Goal: Find specific page/section: Find specific page/section

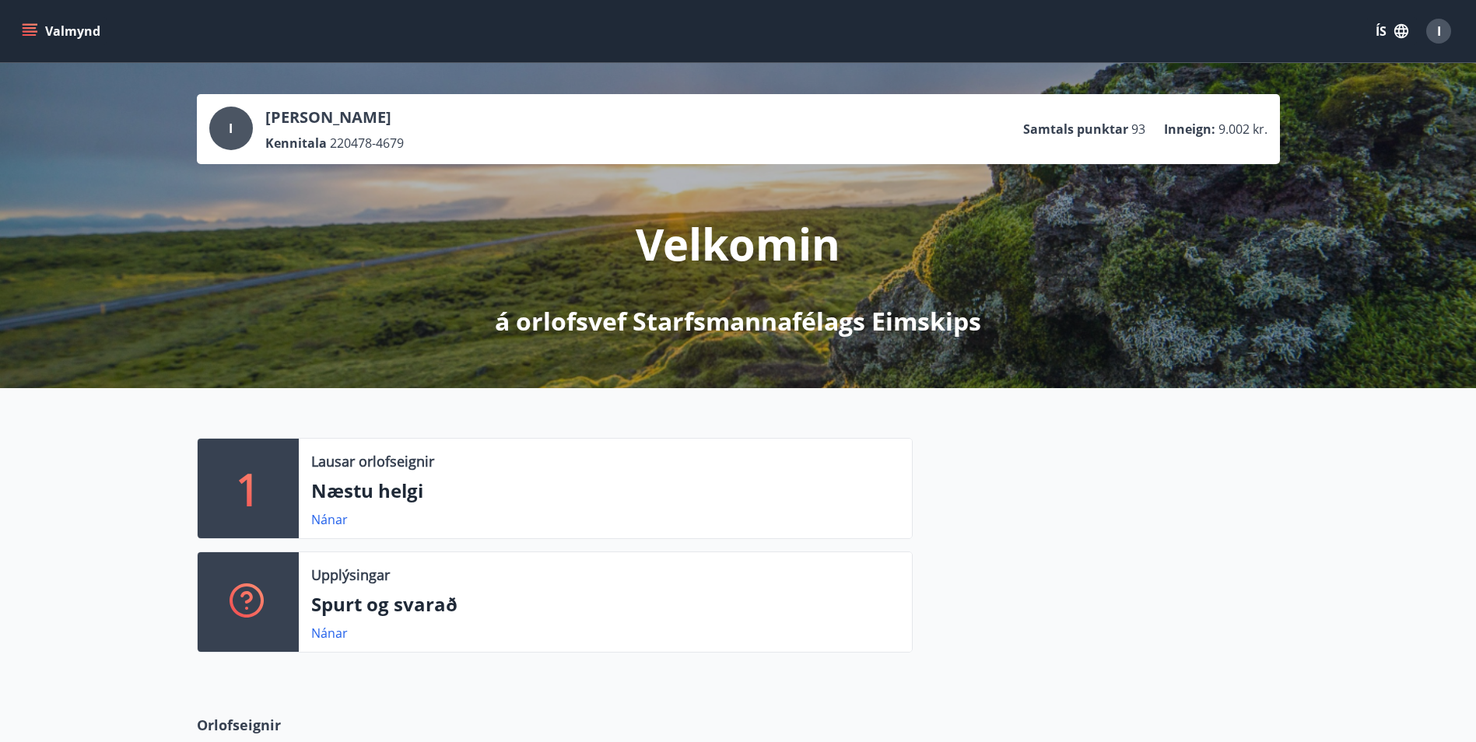
click at [68, 30] on button "Valmynd" at bounding box center [63, 31] width 88 height 28
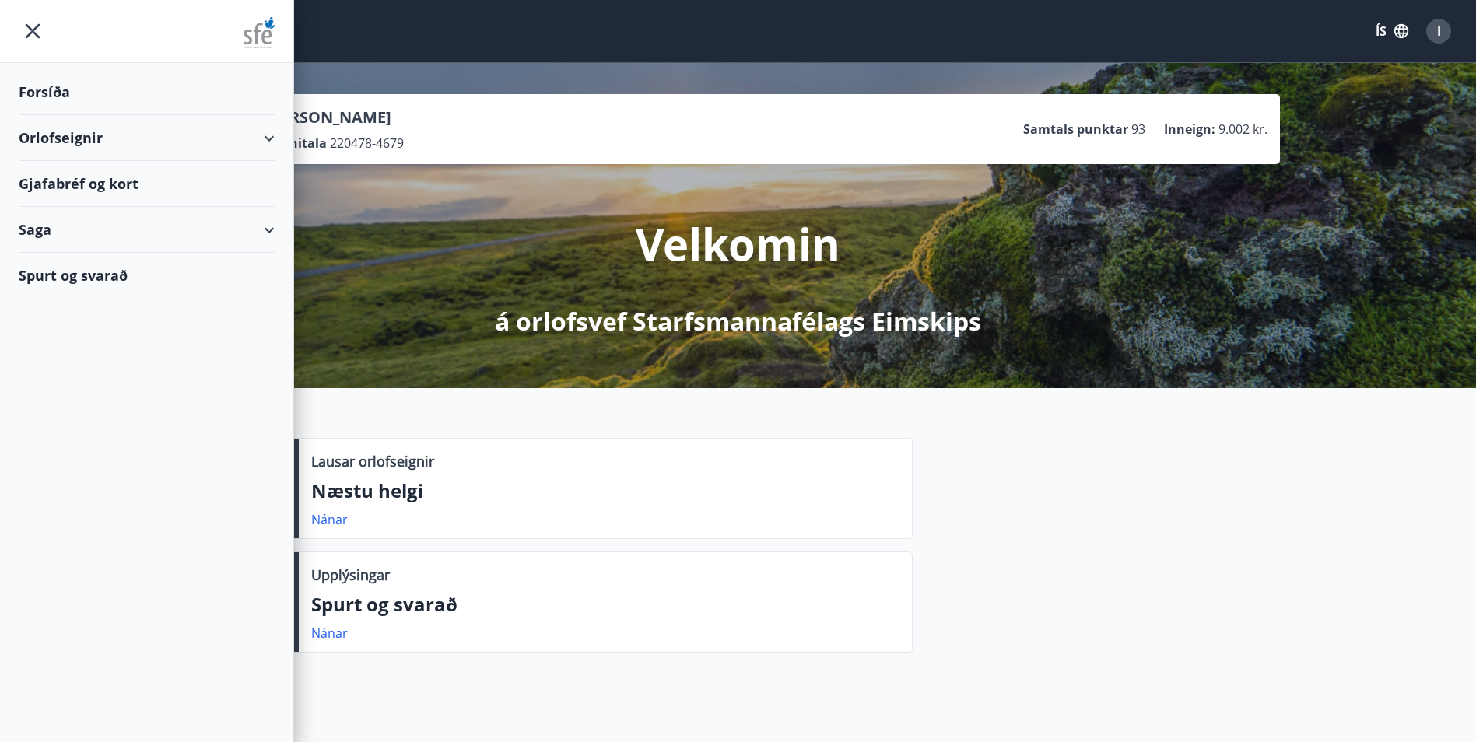
click at [56, 185] on div "Gjafabréf og kort" at bounding box center [147, 184] width 256 height 46
click at [102, 181] on div "Gjafabréf og kort" at bounding box center [147, 184] width 256 height 46
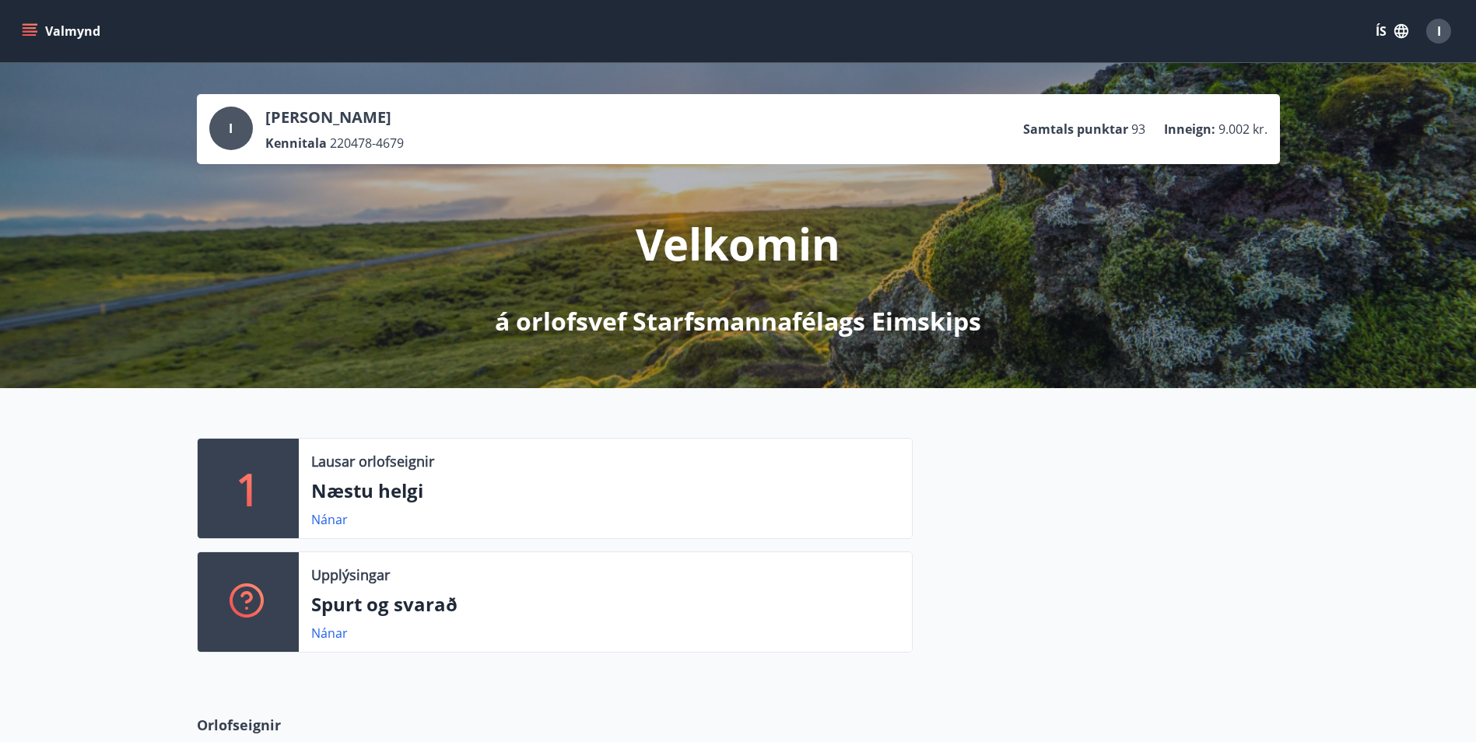
click at [1200, 131] on p "Inneign :" at bounding box center [1189, 129] width 51 height 17
drag, startPoint x: 1259, startPoint y: 118, endPoint x: 892, endPoint y: 123, distance: 367.2
click at [892, 123] on div "I Ingólfur Einar Kjartansson Kennitala 220478-4679 Samtals punktar 93 Inneign :…" at bounding box center [738, 129] width 1058 height 45
click at [20, 37] on button "Valmynd" at bounding box center [63, 31] width 88 height 28
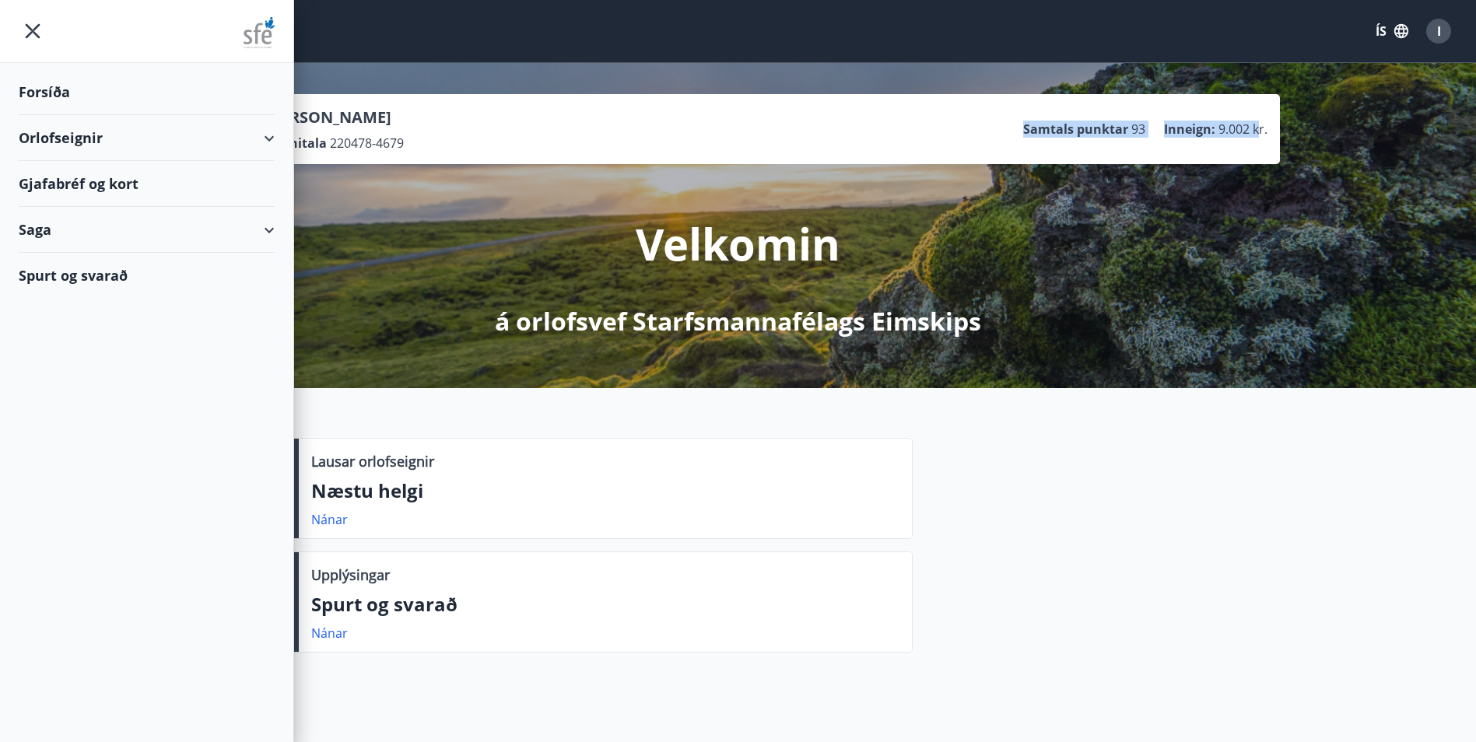
click at [88, 191] on div "Gjafabréf og kort" at bounding box center [147, 184] width 256 height 46
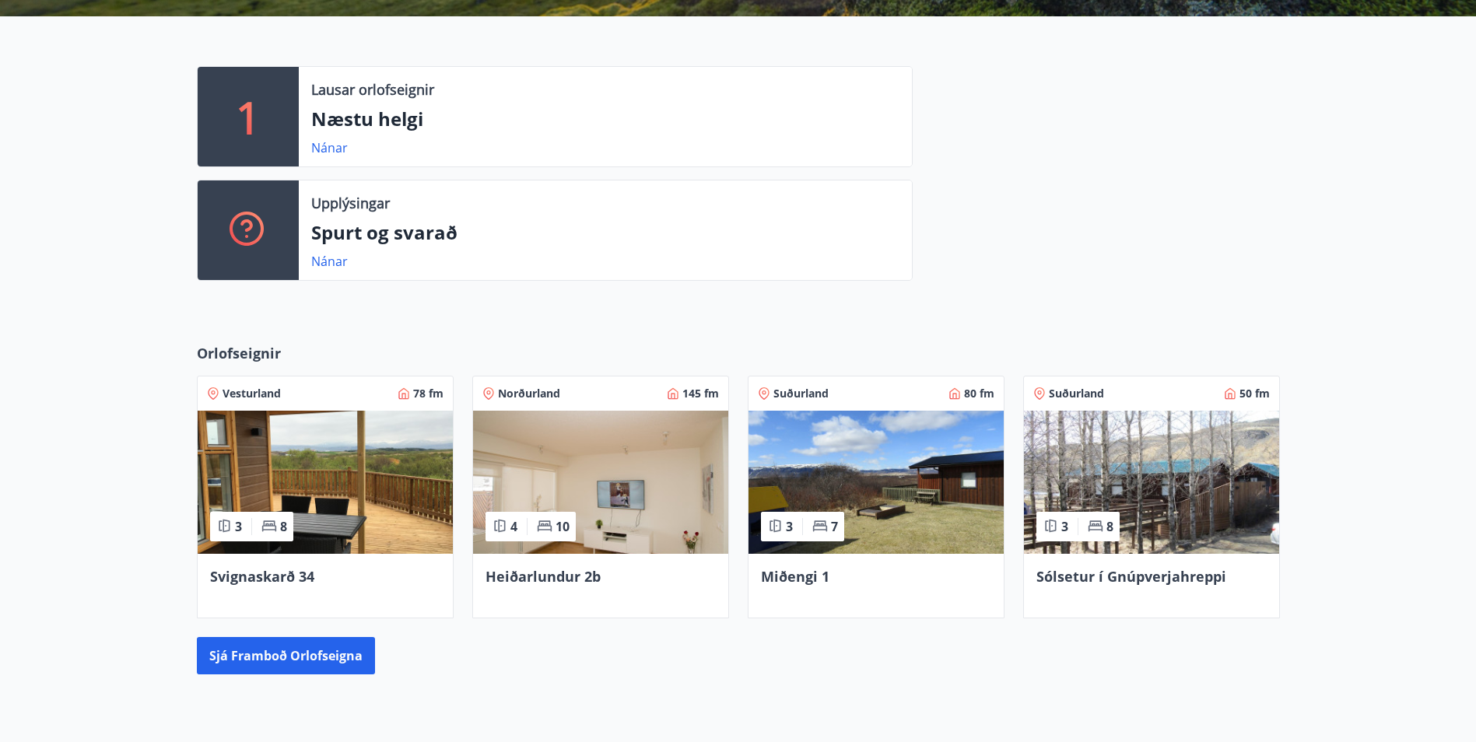
scroll to position [289, 0]
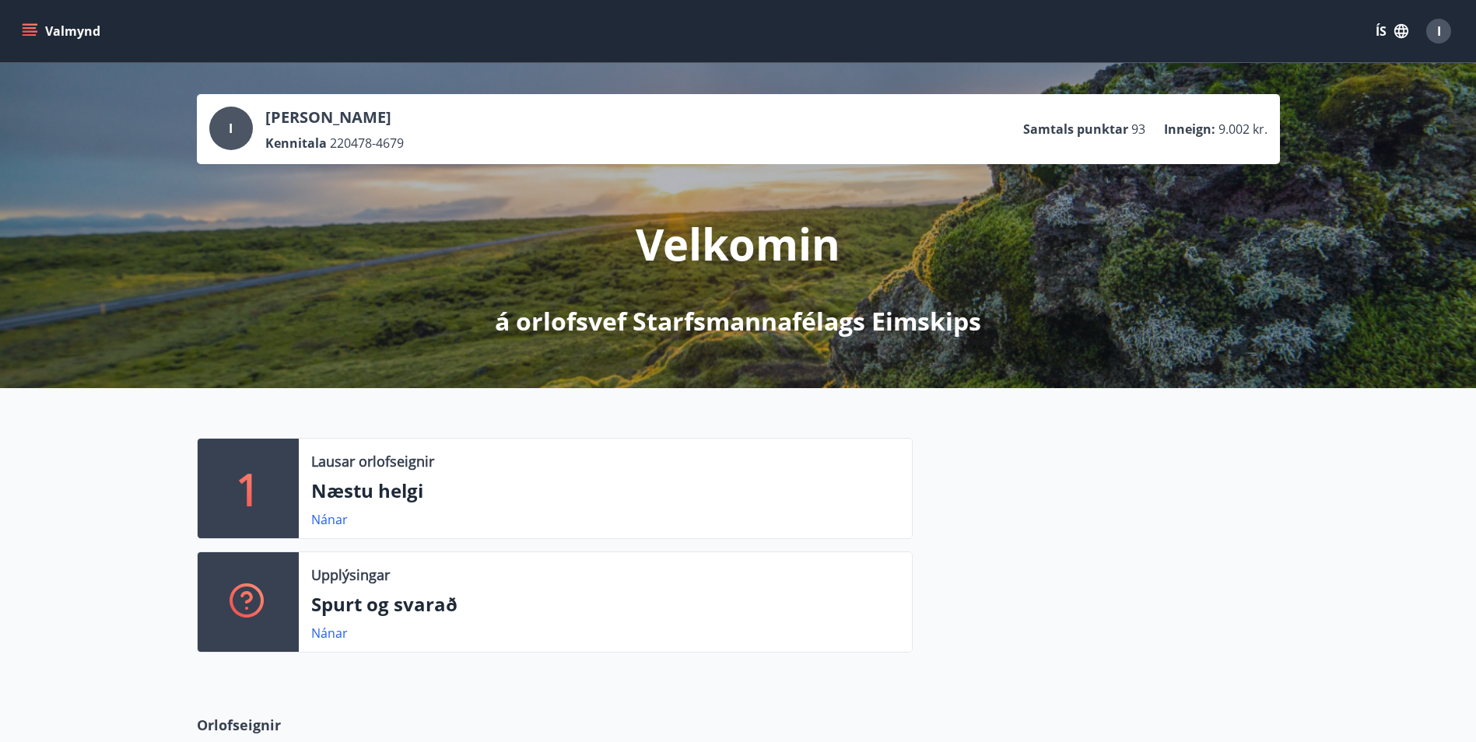
click at [79, 40] on button "Valmynd" at bounding box center [63, 31] width 88 height 28
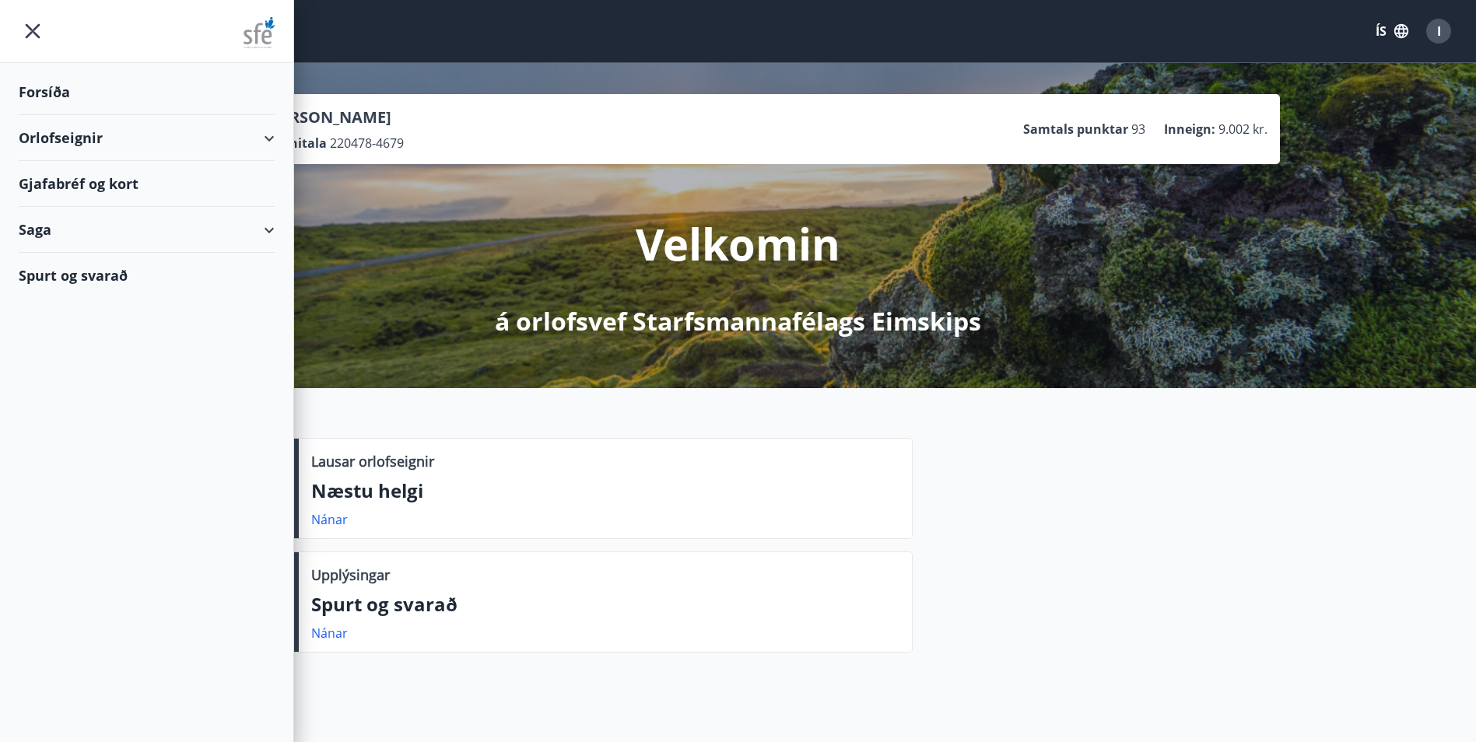
click at [79, 180] on div "Gjafabréf og kort" at bounding box center [147, 184] width 256 height 46
click at [17, 223] on div "Saga" at bounding box center [146, 230] width 293 height 46
click at [84, 307] on div "Umsóknir" at bounding box center [146, 302] width 231 height 33
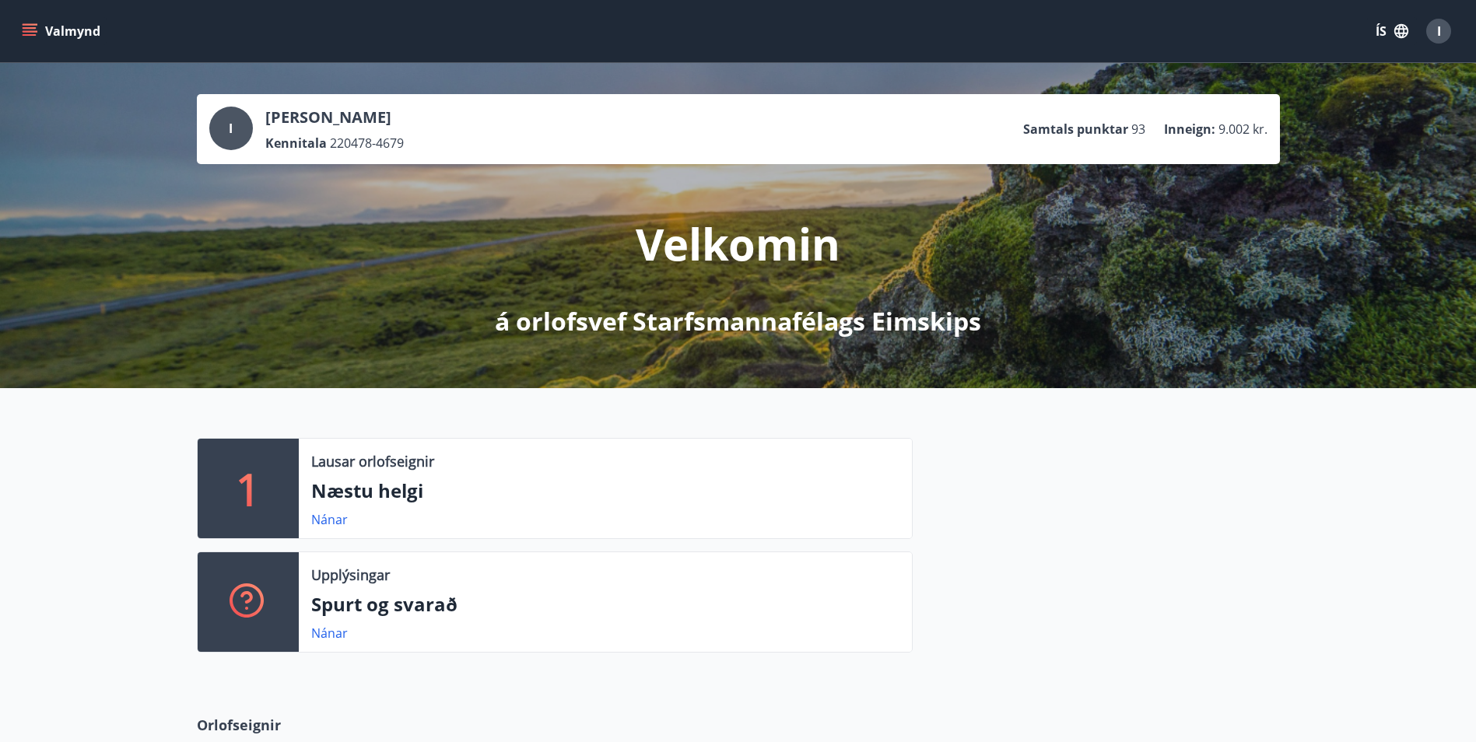
click at [42, 42] on button "Valmynd" at bounding box center [63, 31] width 88 height 28
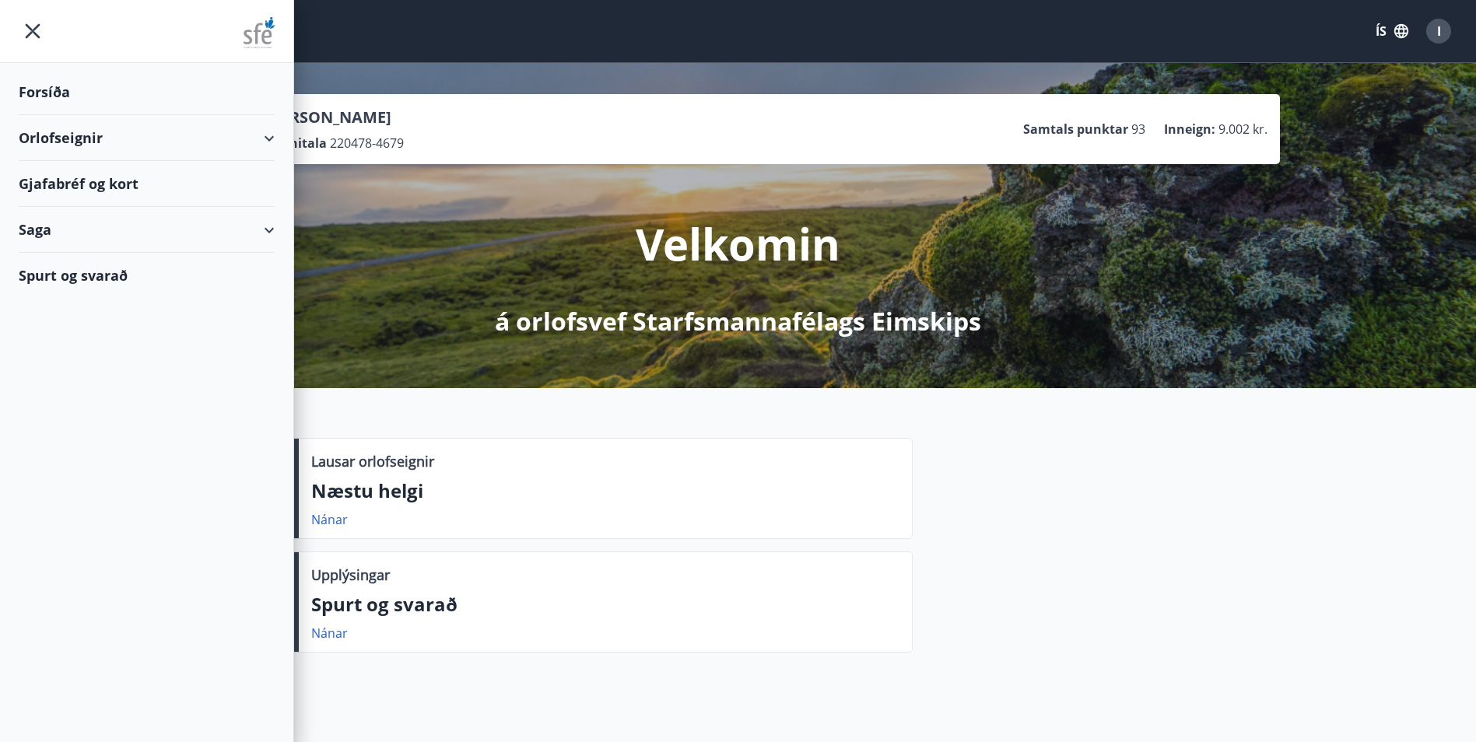
click at [68, 145] on div "Orlofseignir" at bounding box center [147, 138] width 256 height 46
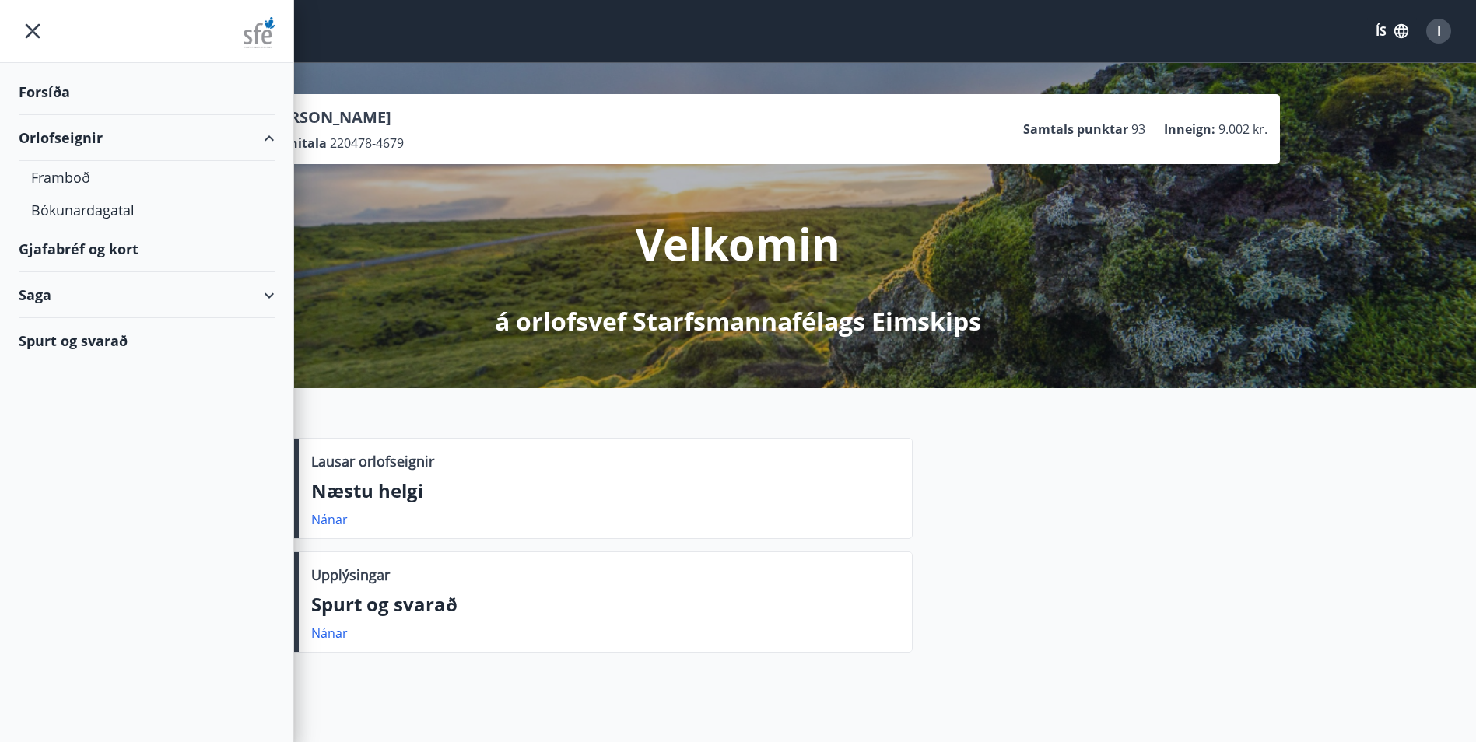
click at [78, 251] on div "Gjafabréf og kort" at bounding box center [147, 249] width 256 height 46
